Goal: Information Seeking & Learning: Learn about a topic

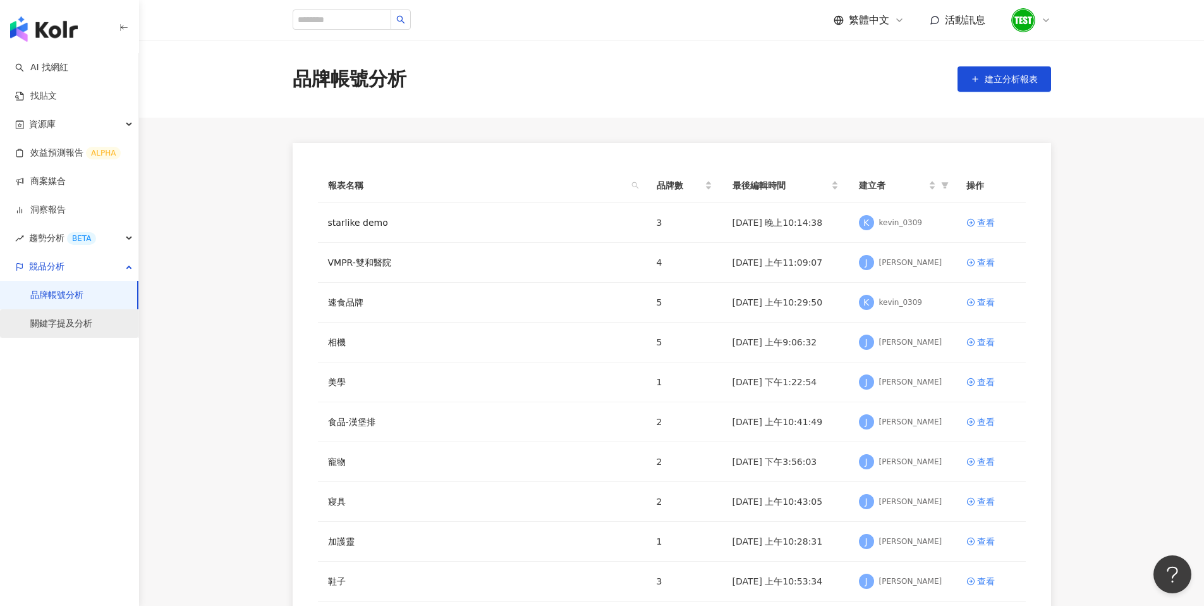
click at [75, 323] on link "關鍵字提及分析" at bounding box center [61, 323] width 62 height 13
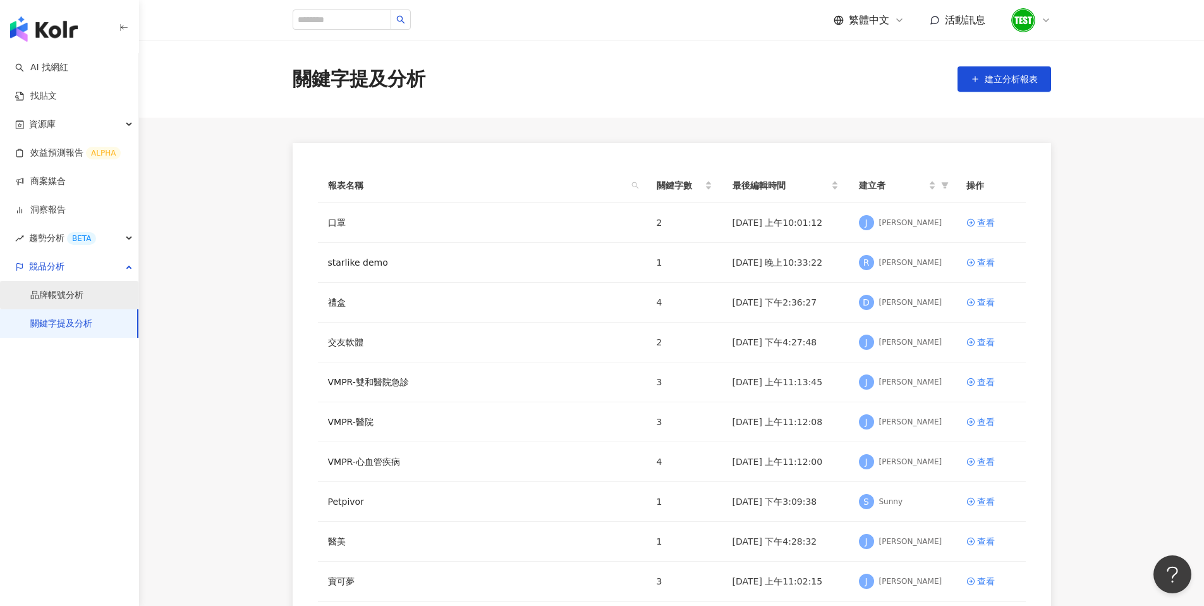
click at [64, 300] on link "品牌帳號分析" at bounding box center [56, 295] width 53 height 13
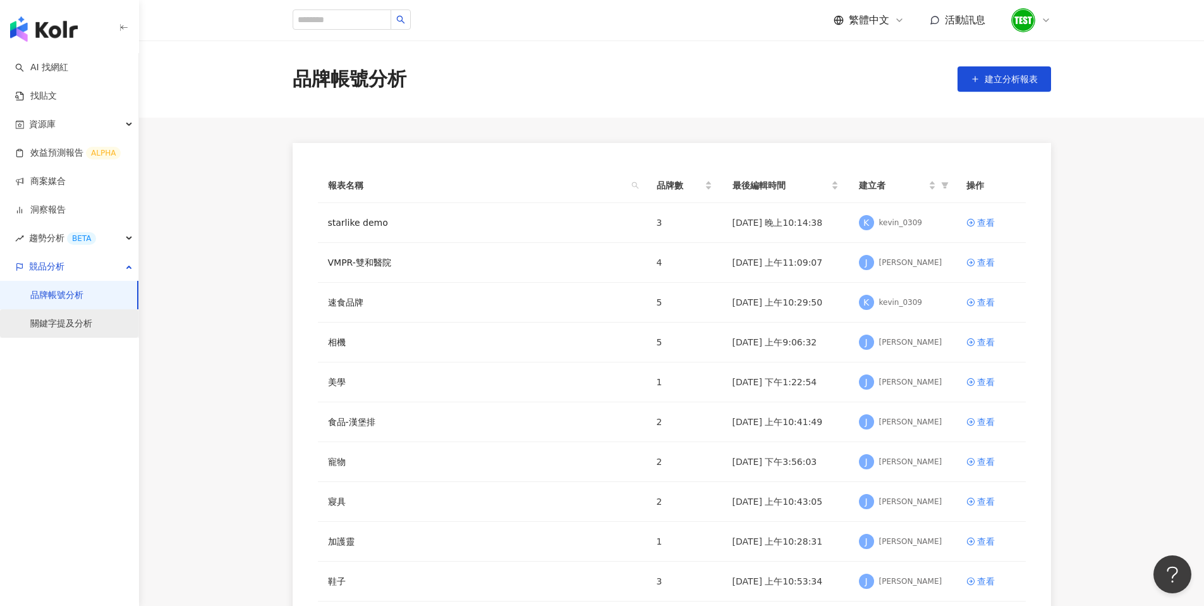
click at [60, 317] on link "關鍵字提及分析" at bounding box center [61, 323] width 62 height 13
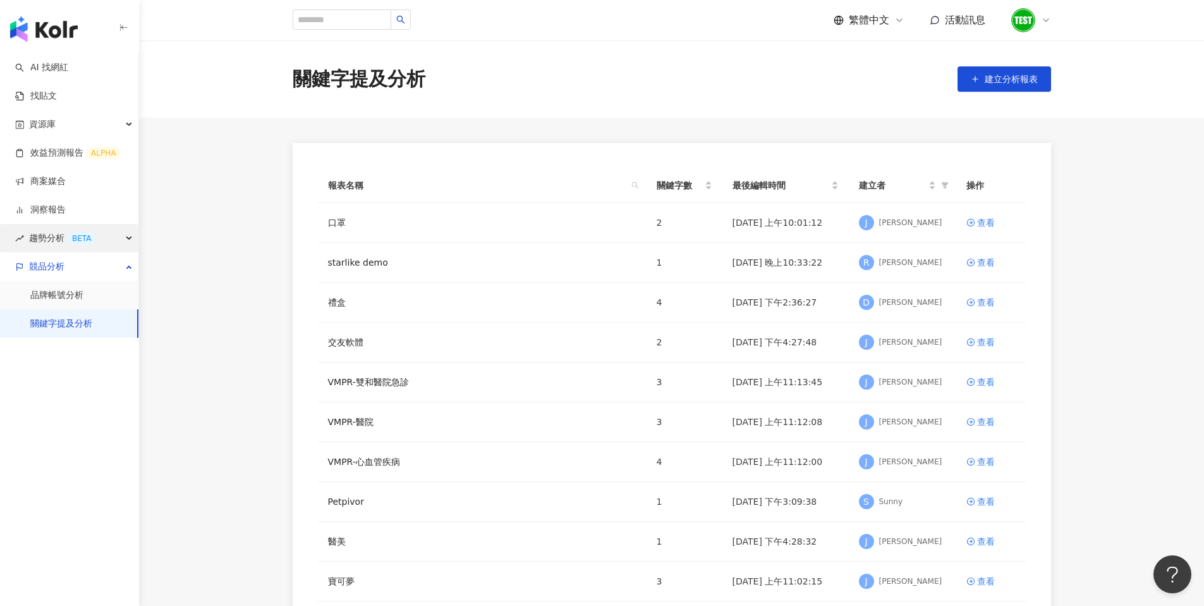
click at [74, 235] on div "BETA" at bounding box center [81, 238] width 29 height 13
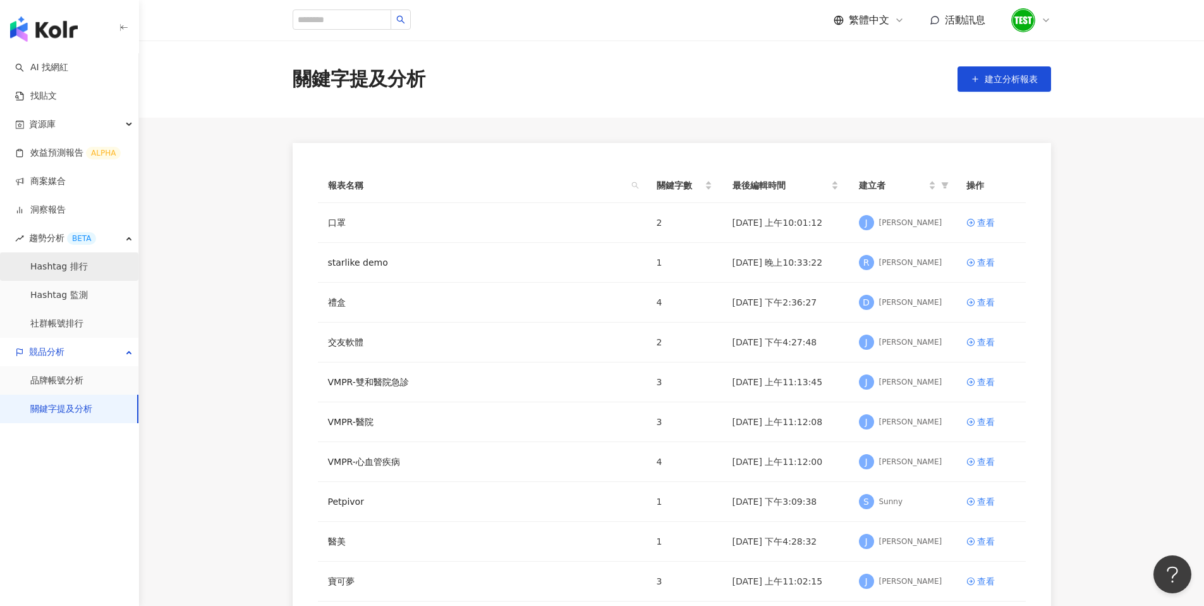
click at [83, 260] on link "Hashtag 排行" at bounding box center [59, 266] width 58 height 13
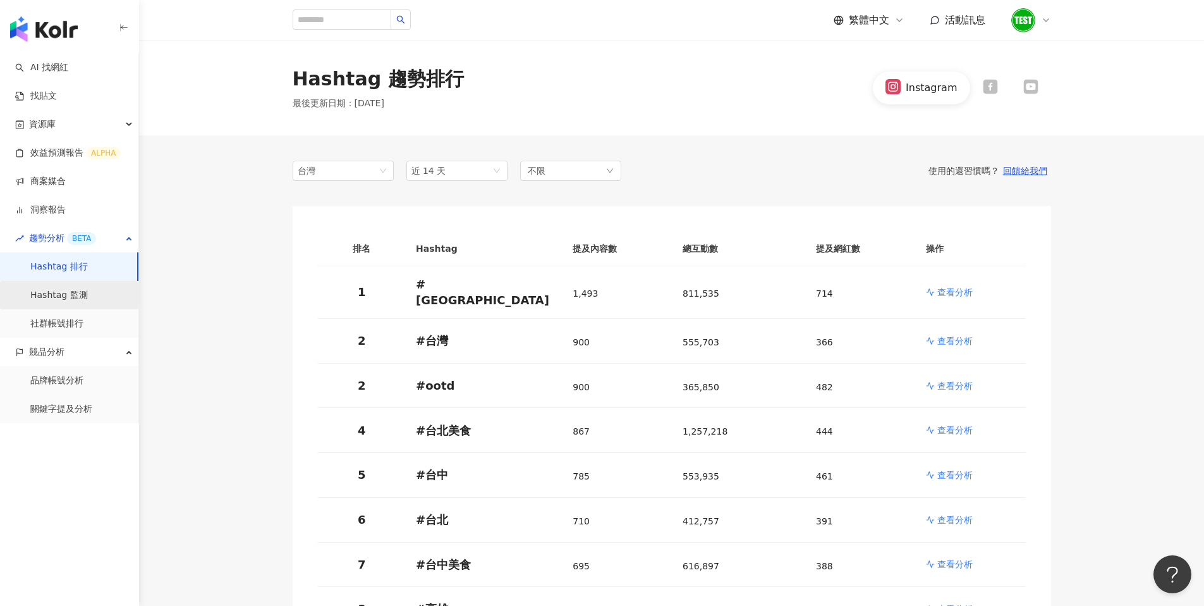
click at [62, 289] on link "Hashtag 監測" at bounding box center [59, 295] width 58 height 13
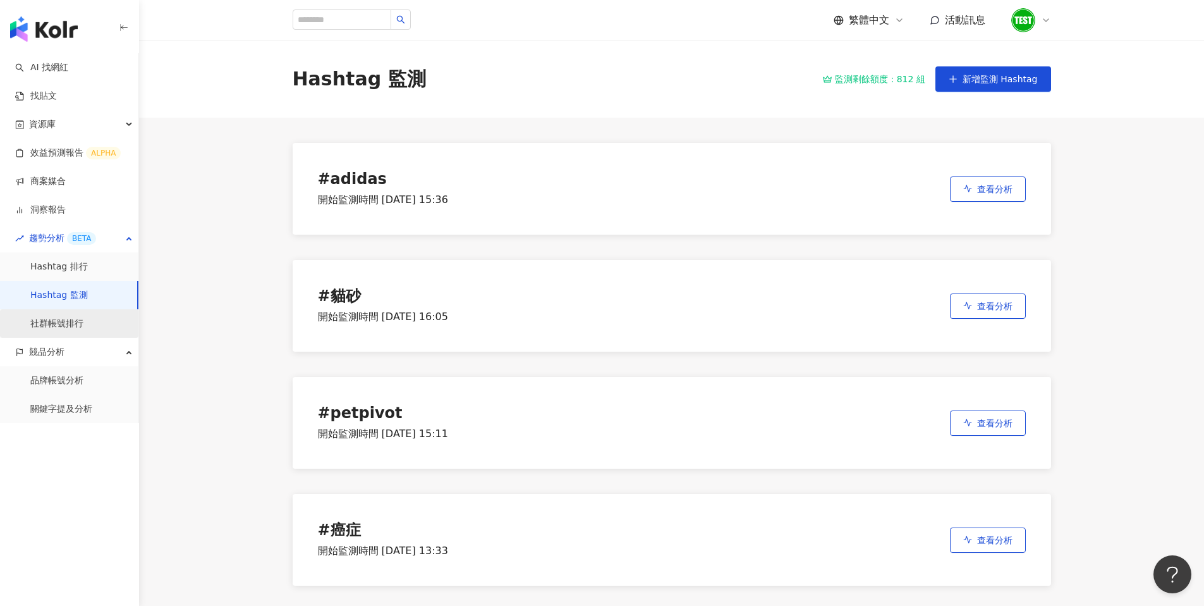
click at [83, 317] on link "社群帳號排行" at bounding box center [56, 323] width 53 height 13
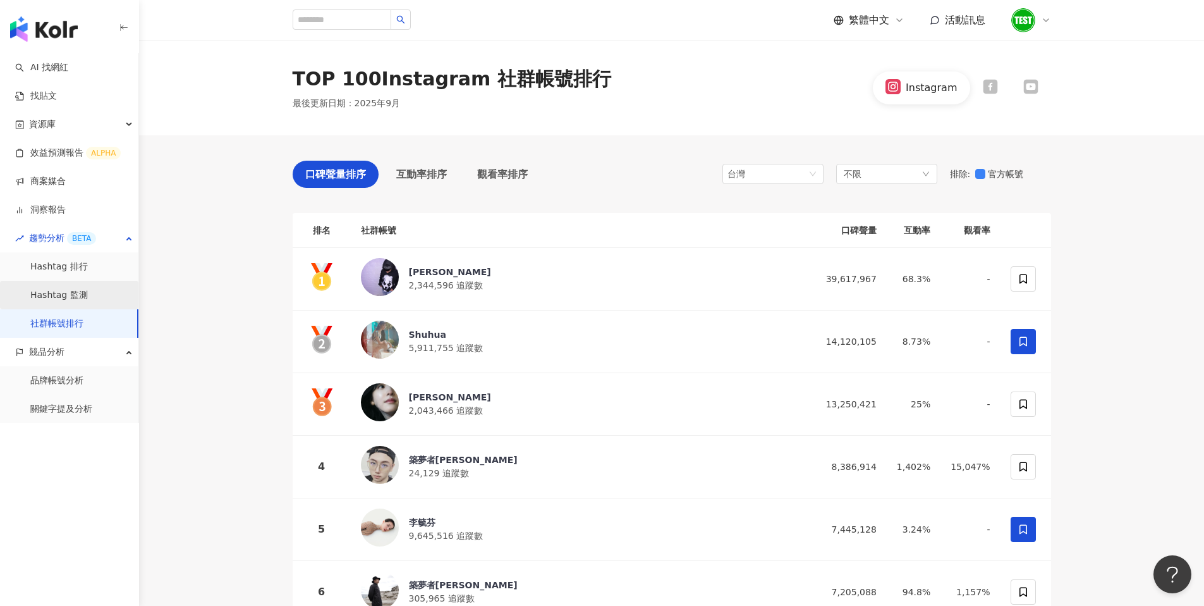
click at [69, 293] on link "Hashtag 監測" at bounding box center [59, 295] width 58 height 13
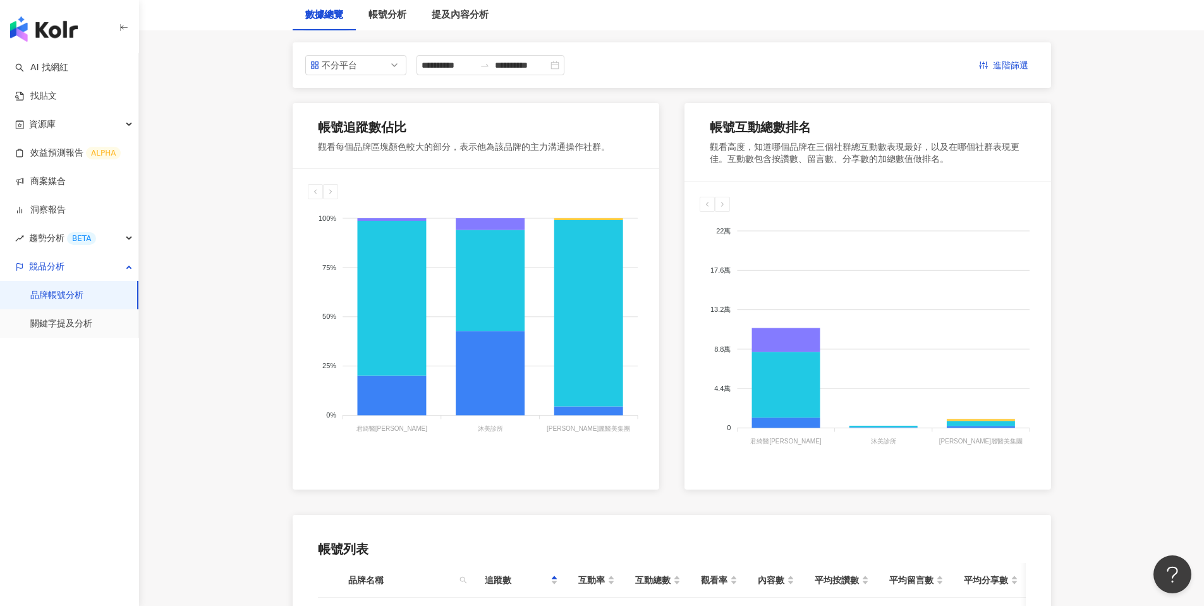
scroll to position [221, 0]
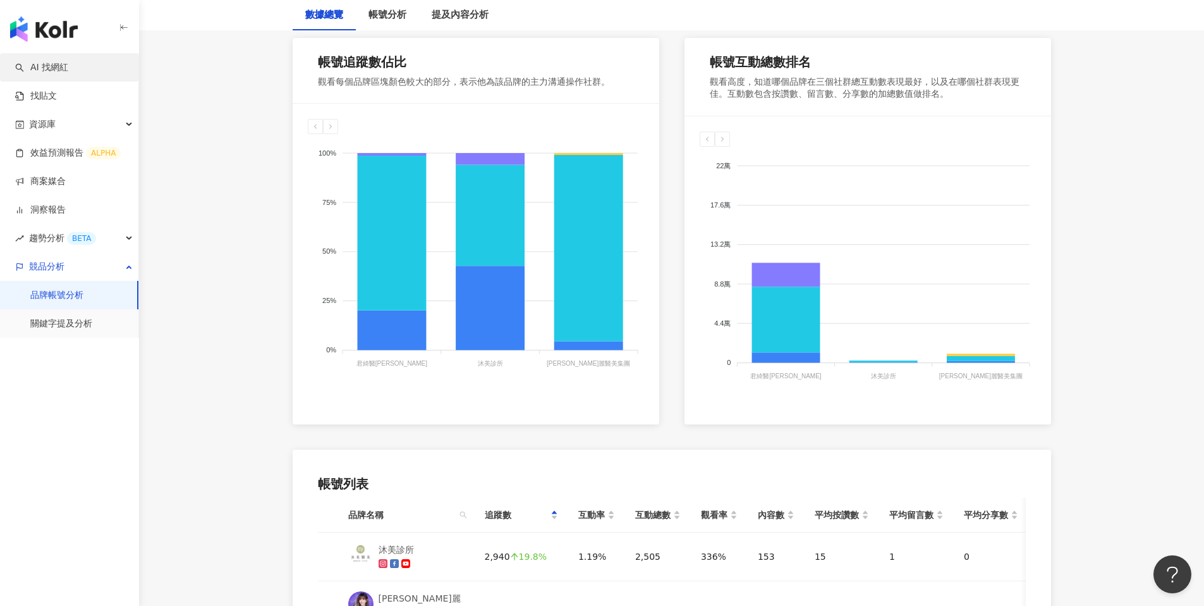
click at [51, 74] on link "AI 找網紅" at bounding box center [41, 67] width 53 height 13
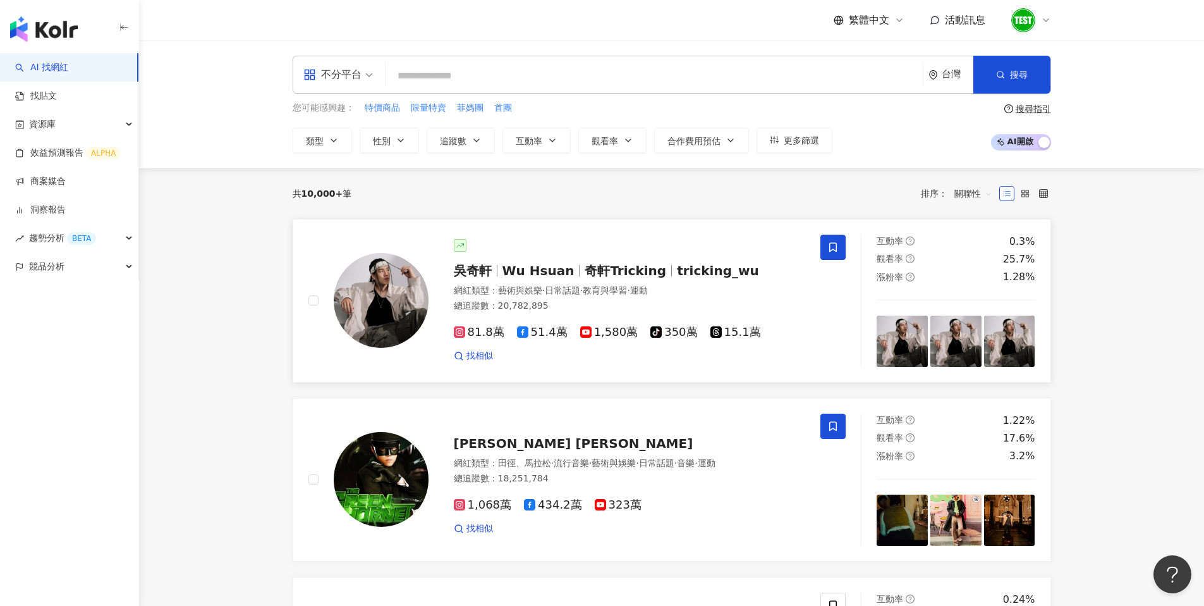
click at [612, 273] on span "奇軒Tricking" at bounding box center [626, 270] width 82 height 15
click at [856, 15] on span "繁體中文" at bounding box center [869, 20] width 40 height 14
click at [880, 77] on div "English" at bounding box center [869, 70] width 51 height 14
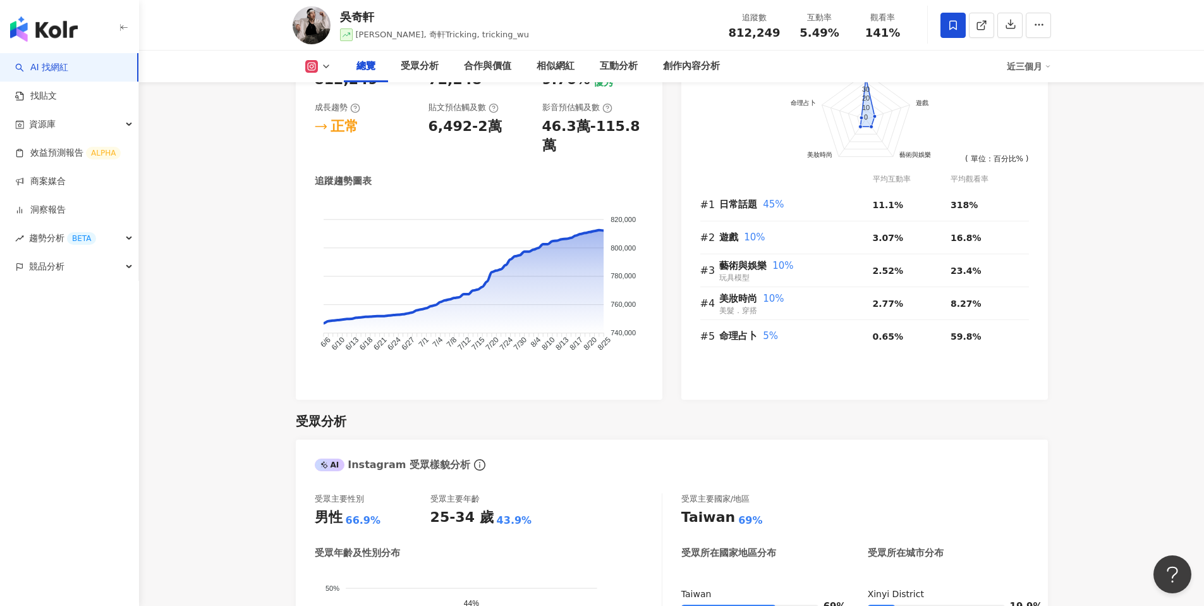
scroll to position [837, 0]
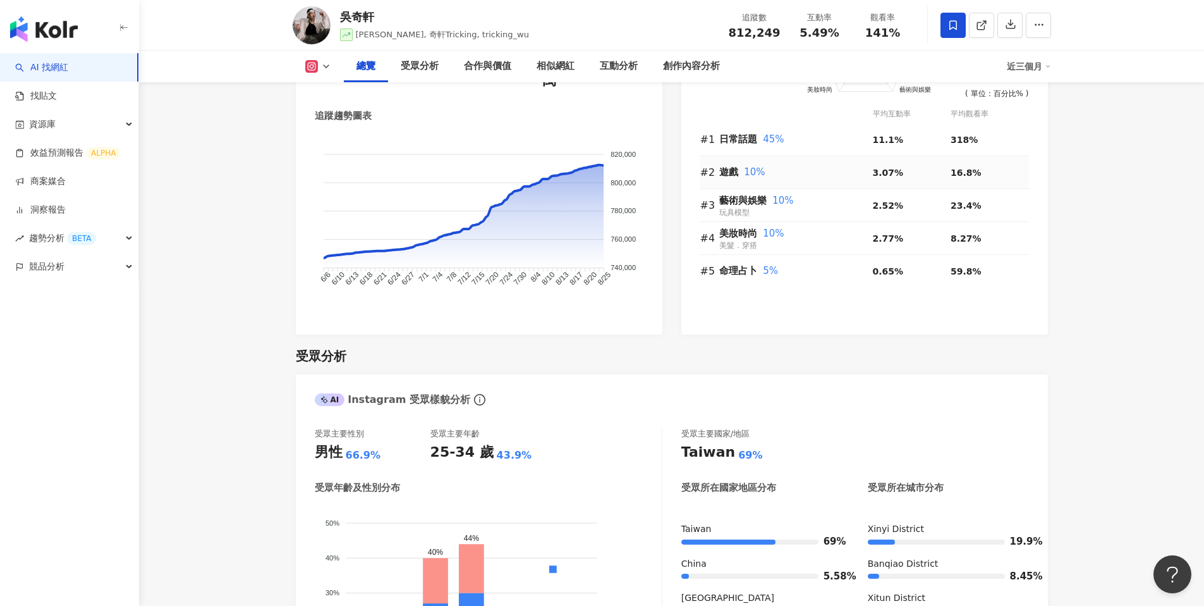
click at [748, 167] on span "10%" at bounding box center [754, 171] width 21 height 11
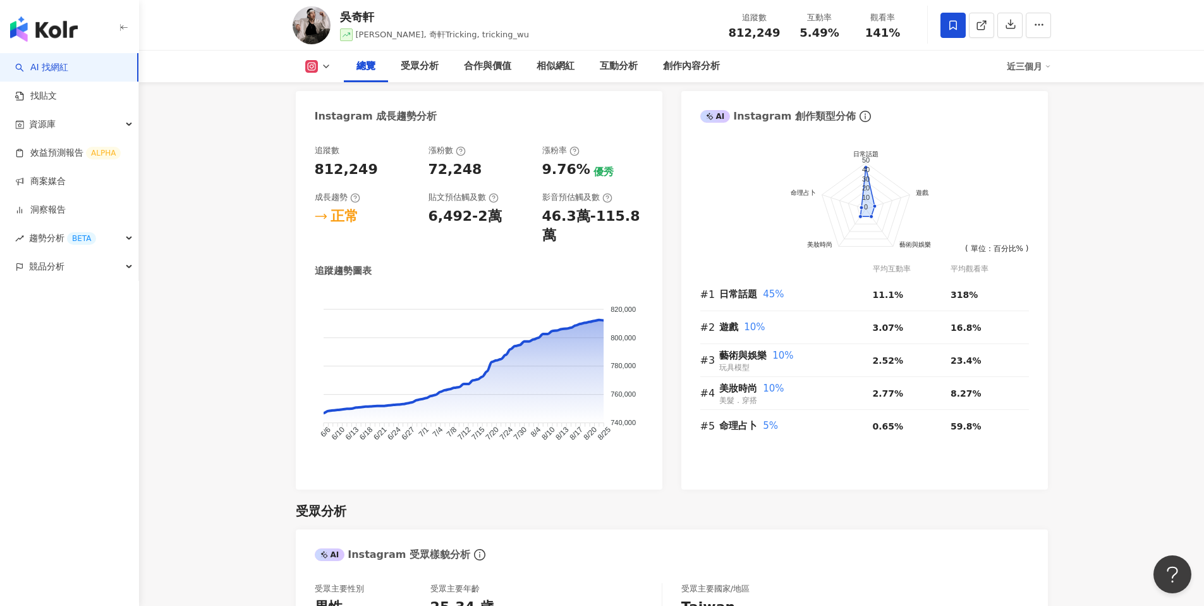
click at [860, 114] on icon "info-circle" at bounding box center [865, 116] width 11 height 11
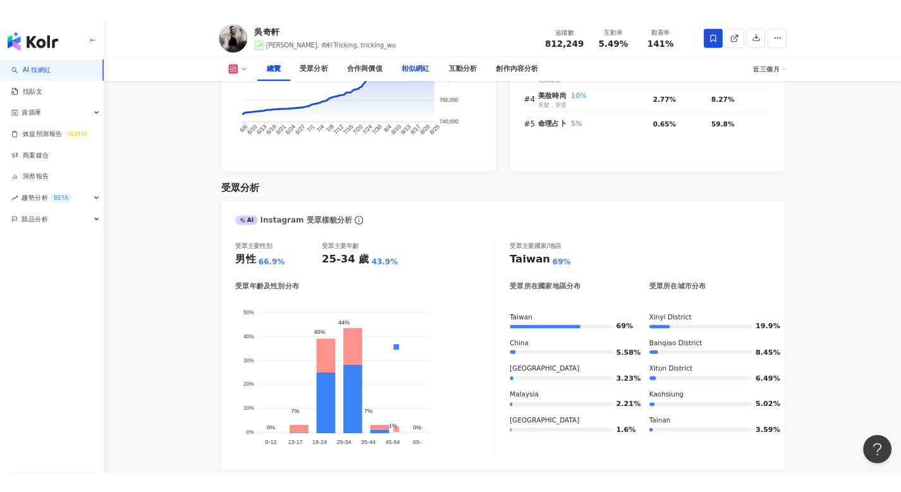
scroll to position [955, 0]
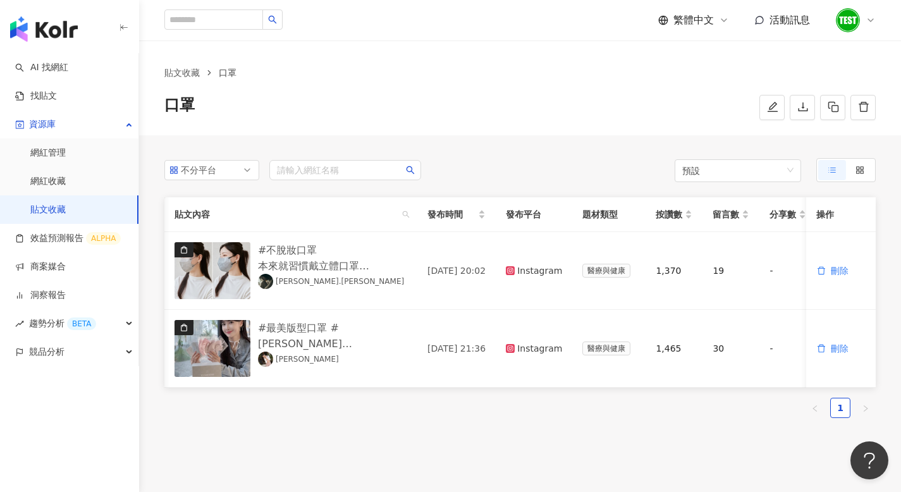
scroll to position [0, 82]
